Goal: Check status: Check status

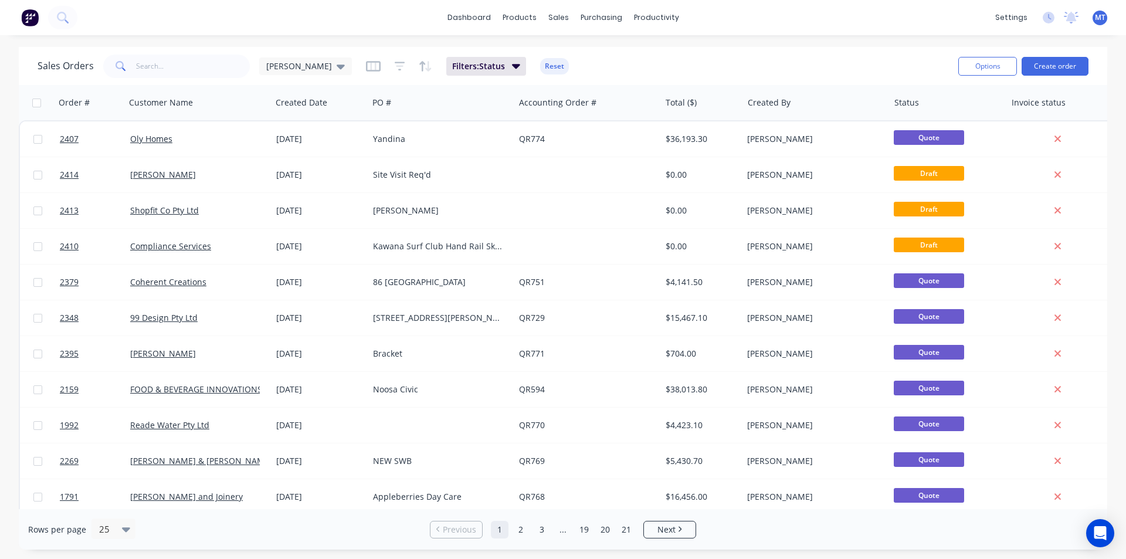
scroll to position [411, 0]
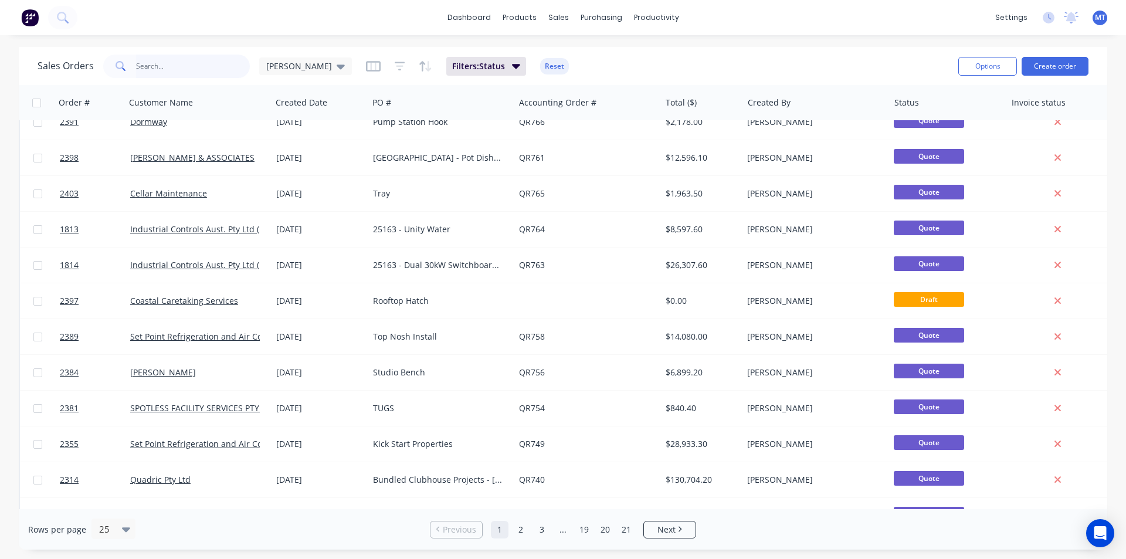
click at [205, 66] on input "text" at bounding box center [193, 66] width 114 height 23
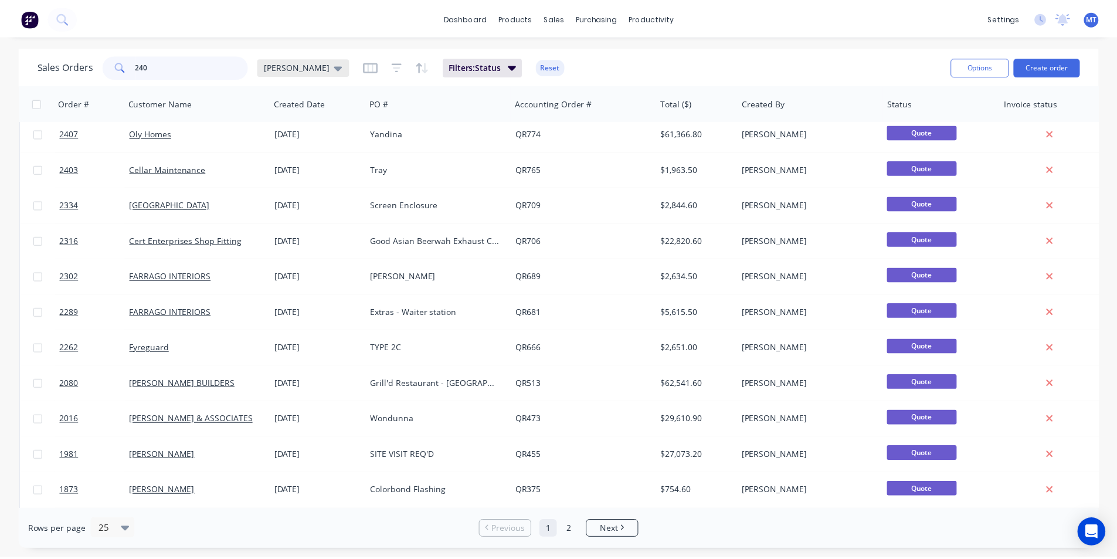
scroll to position [0, 0]
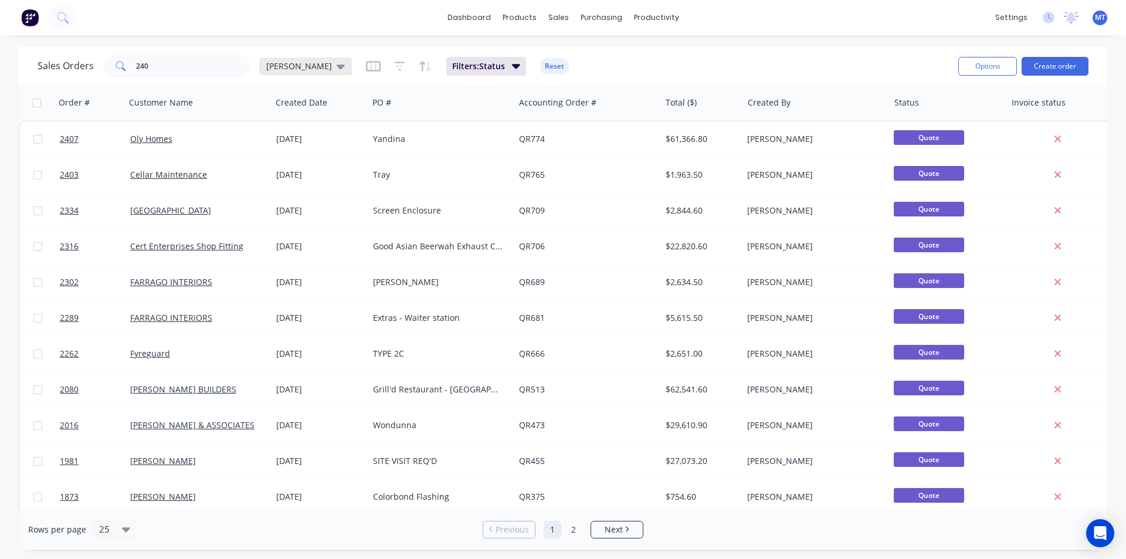
click at [337, 69] on icon at bounding box center [341, 66] width 8 height 13
click at [280, 171] on button "None" at bounding box center [330, 166] width 134 height 13
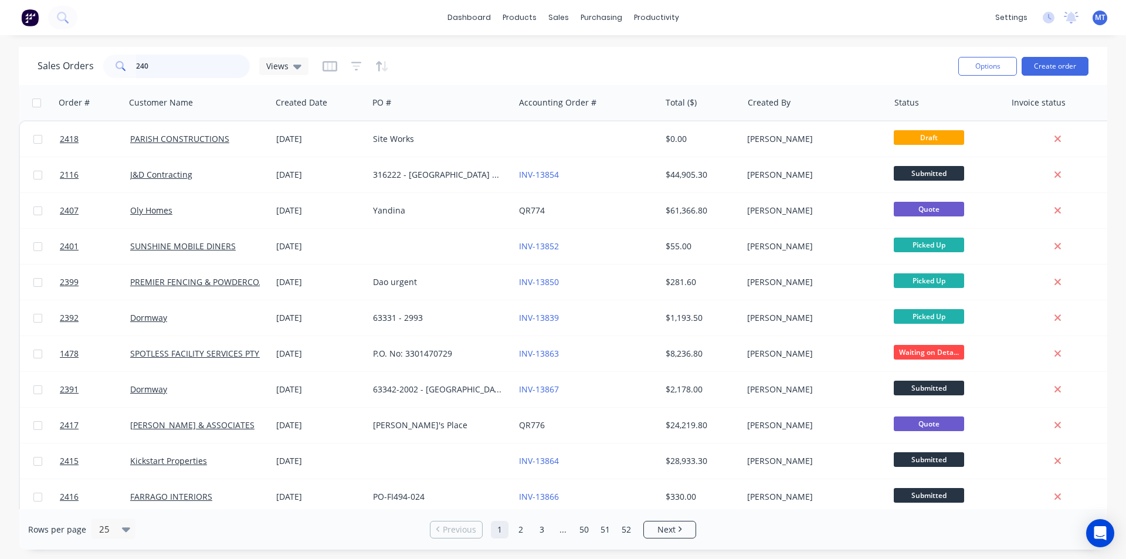
click at [151, 67] on input "240" at bounding box center [193, 66] width 114 height 23
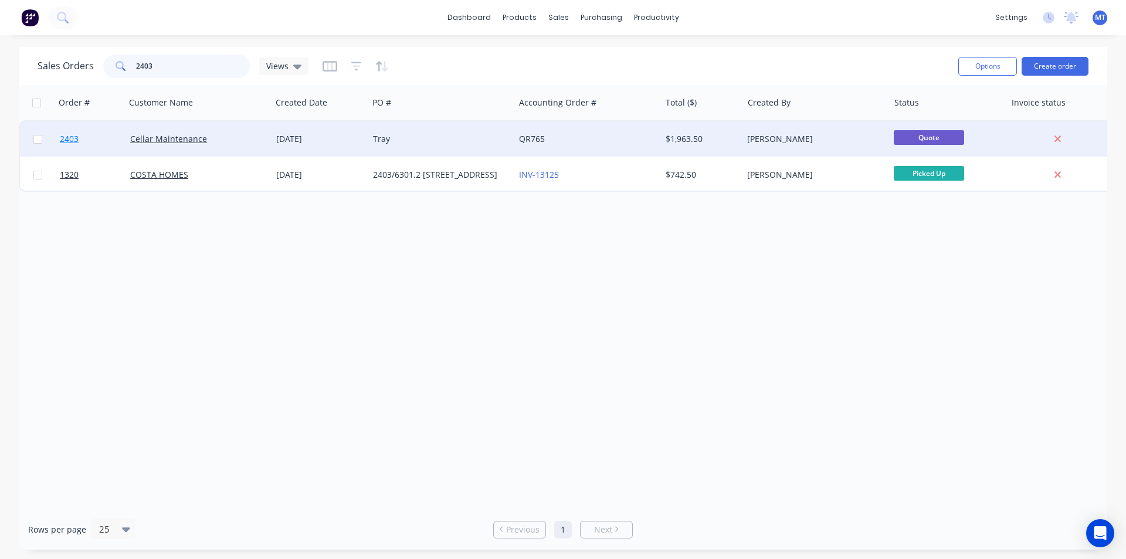
type input "2403"
click at [77, 140] on span "2403" at bounding box center [69, 139] width 19 height 12
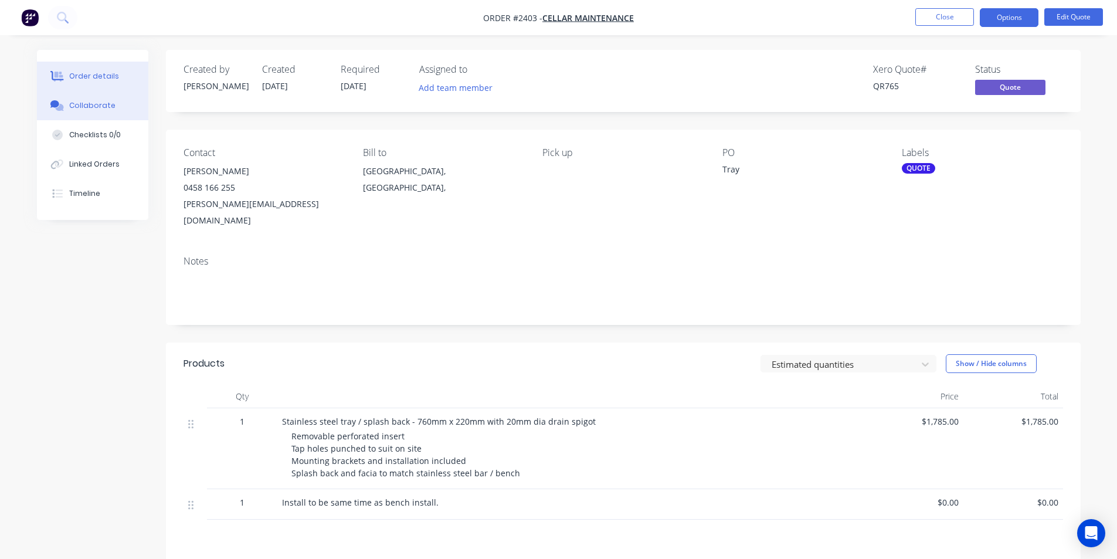
click at [97, 102] on div "Collaborate" at bounding box center [92, 105] width 46 height 11
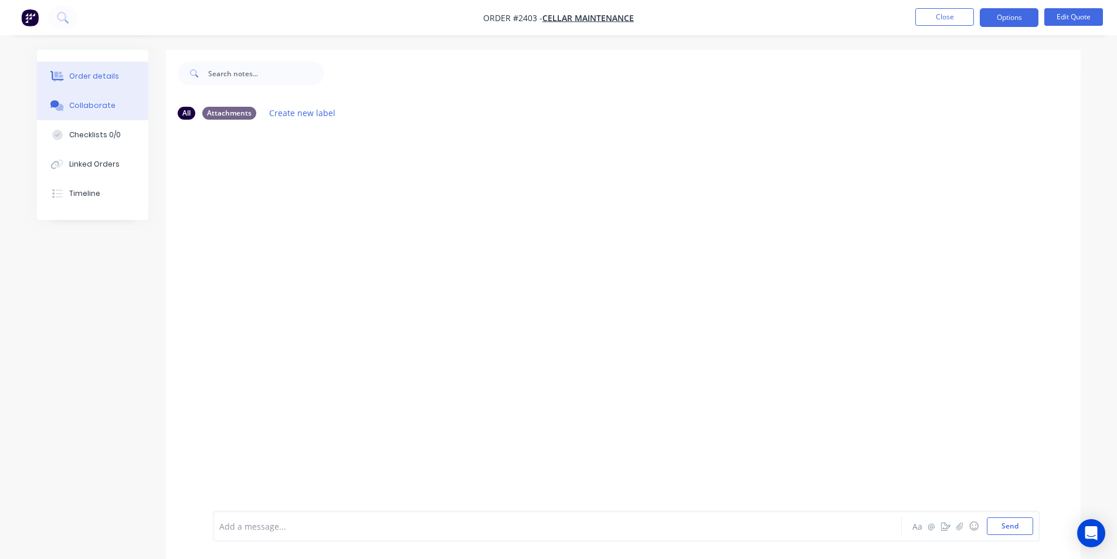
click at [88, 79] on div "Order details" at bounding box center [94, 76] width 50 height 11
